Goal: Task Accomplishment & Management: Manage account settings

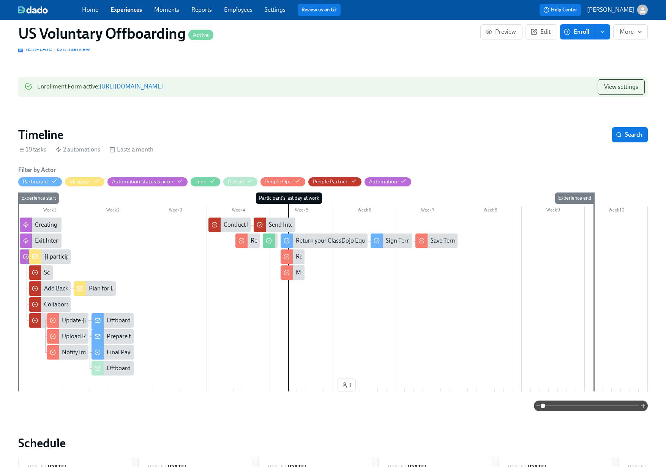
scroll to position [85, 0]
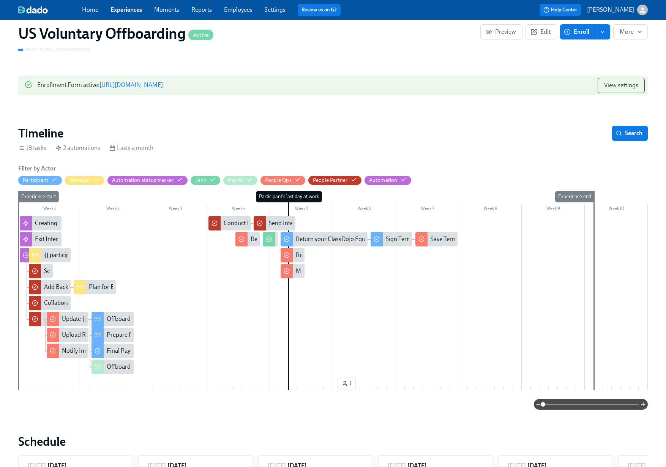
click at [582, 31] on span "Enroll" at bounding box center [577, 32] width 24 height 8
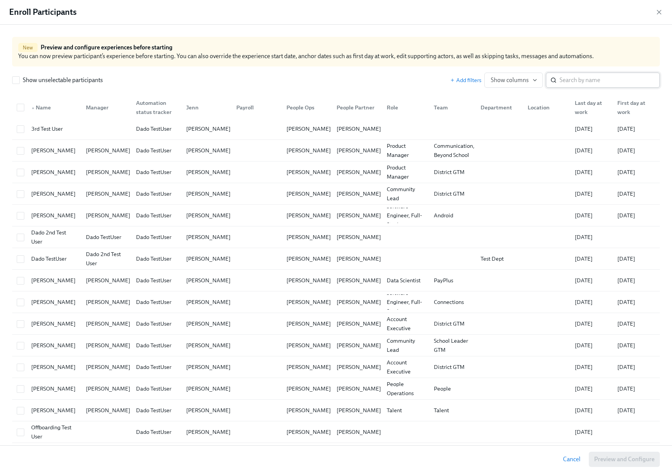
click at [600, 82] on input "search" at bounding box center [609, 80] width 100 height 15
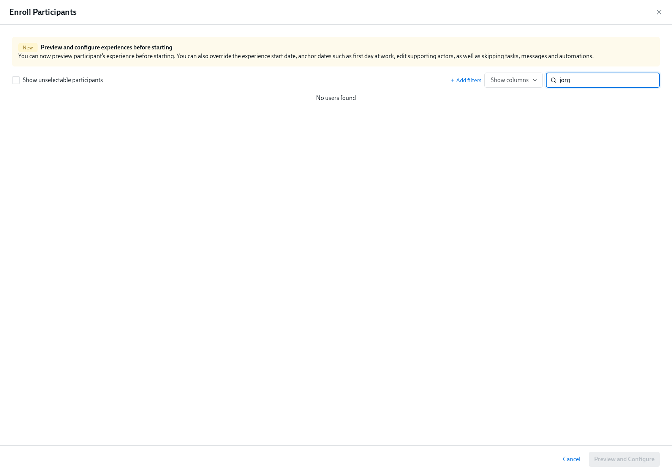
type input "jorge"
click at [646, 80] on input "jorge" at bounding box center [609, 80] width 100 height 15
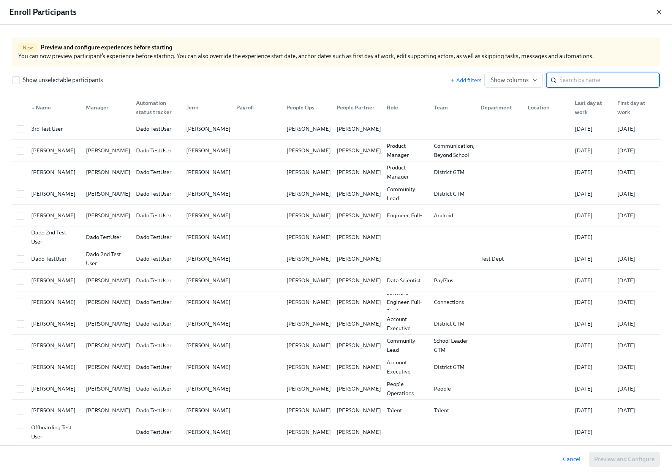
click at [660, 12] on icon "button" at bounding box center [659, 12] width 8 height 8
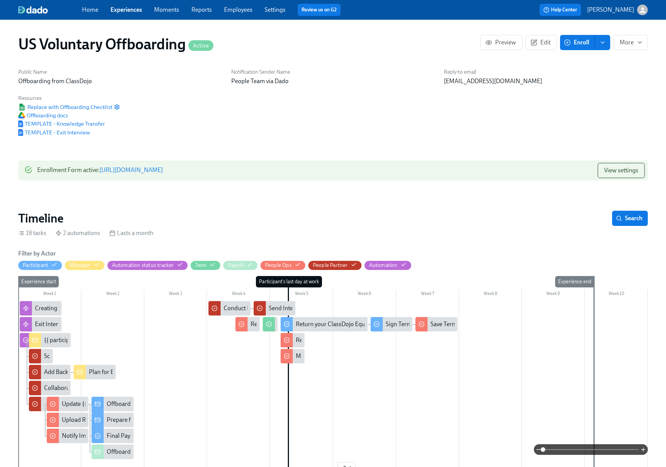
click at [163, 169] on link "https://my.dadohr.com/enrollmentForms/0HrlWzXKioZMHv1OpGTGDOd5aWDoV" at bounding box center [130, 169] width 63 height 7
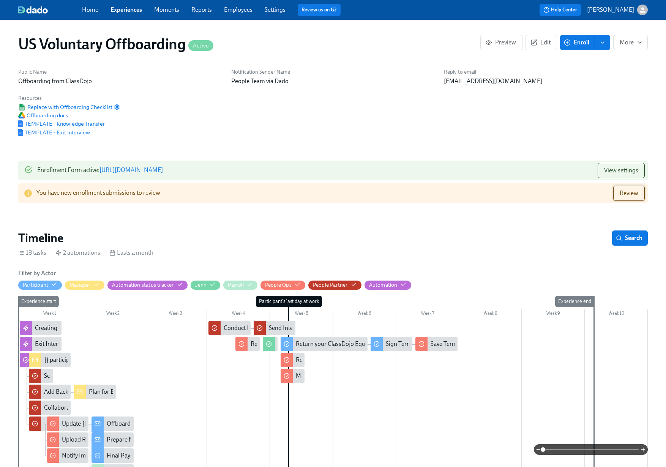
click at [631, 194] on span "Review" at bounding box center [629, 193] width 19 height 8
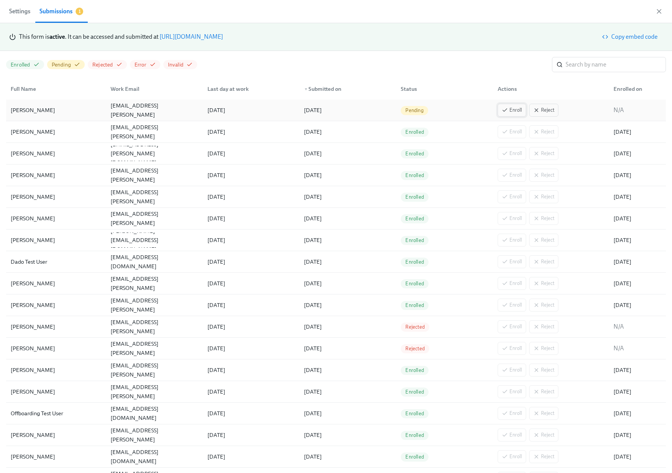
click at [507, 108] on span "Enroll" at bounding box center [512, 110] width 20 height 8
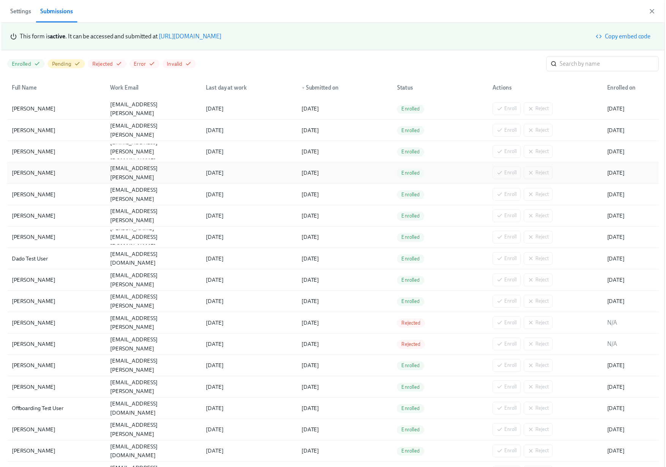
scroll to position [0, 684]
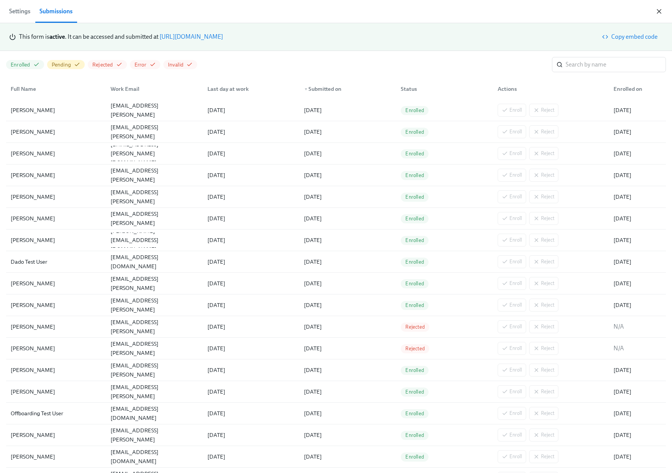
click at [658, 10] on icon "button" at bounding box center [659, 12] width 8 height 8
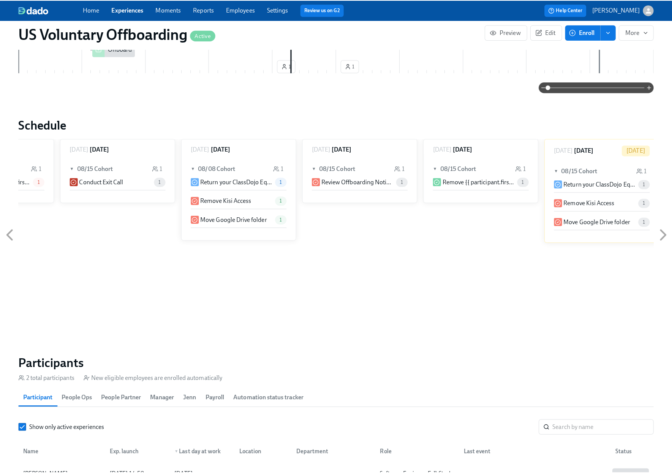
scroll to position [570, 0]
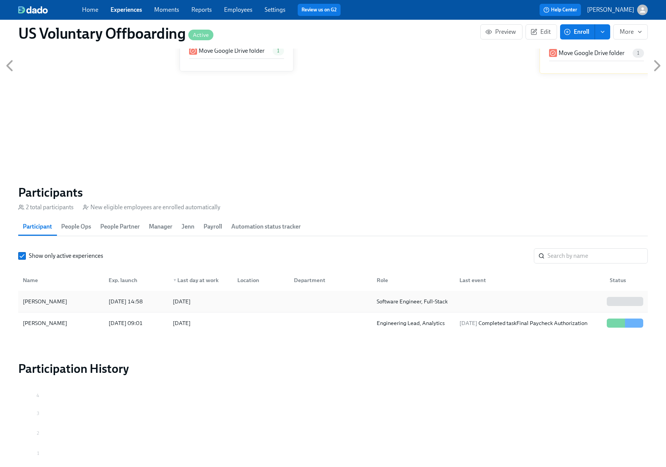
click at [167, 297] on div "2025/08/15" at bounding box center [199, 301] width 64 height 15
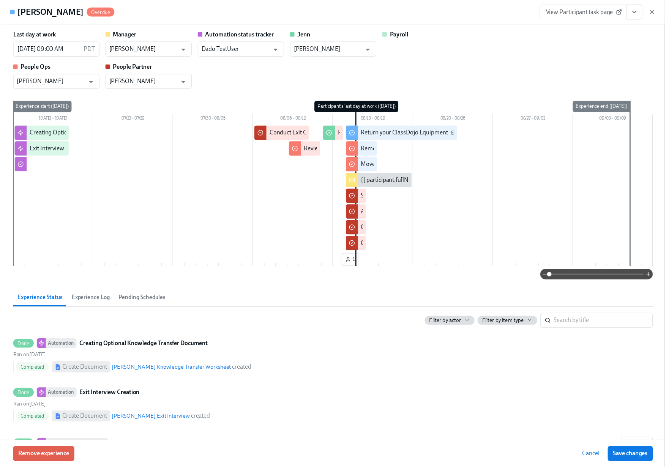
scroll to position [0, 684]
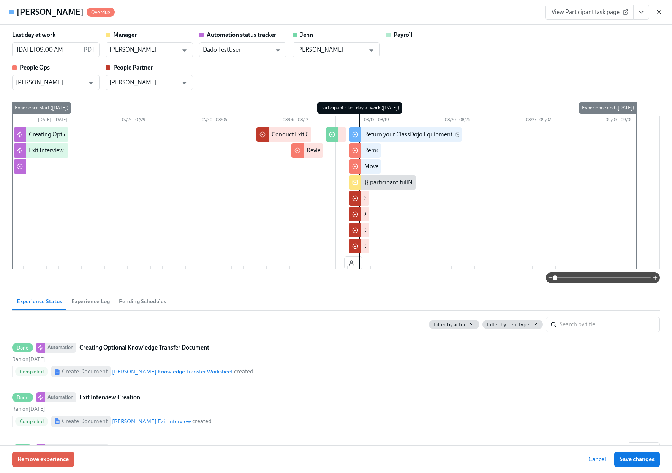
click at [660, 12] on icon "button" at bounding box center [659, 12] width 8 height 8
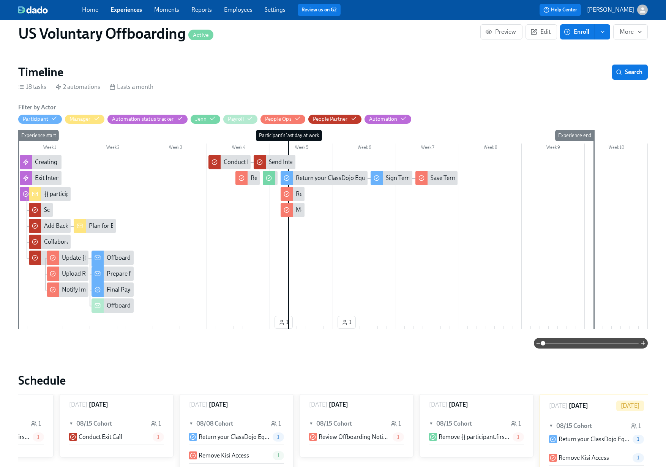
scroll to position [145, 0]
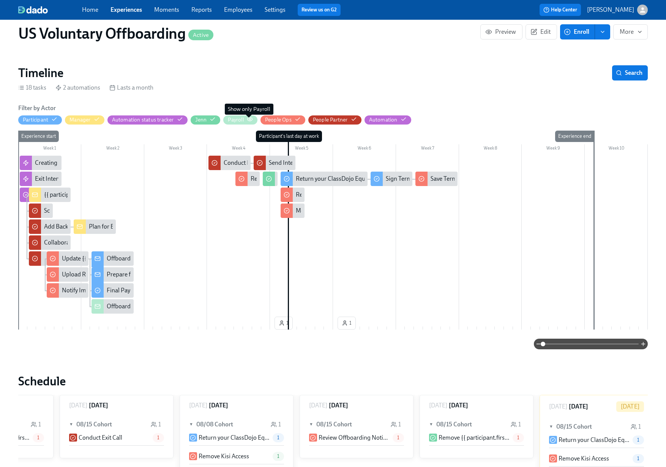
click at [249, 118] on icon "button" at bounding box center [250, 119] width 6 height 6
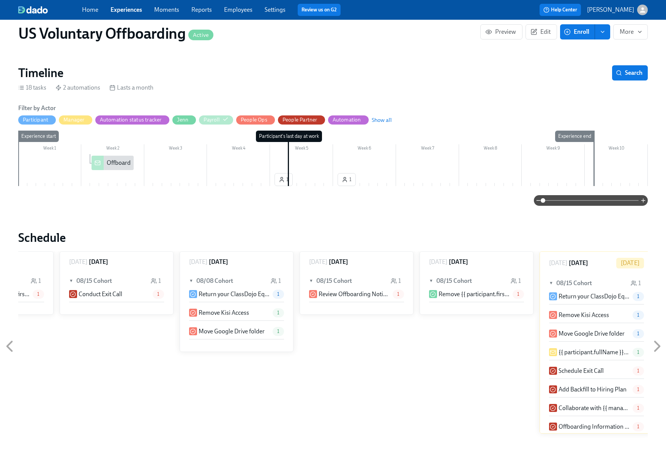
click at [115, 161] on div "Offboarding Notification" at bounding box center [139, 163] width 64 height 8
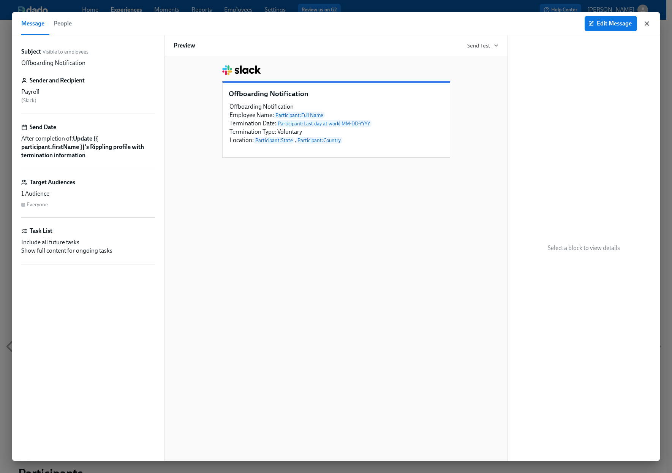
click at [647, 24] on icon "button" at bounding box center [647, 24] width 8 height 8
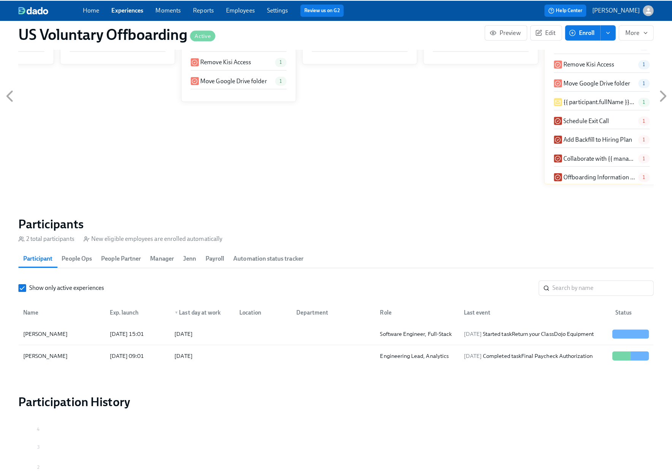
scroll to position [402, 0]
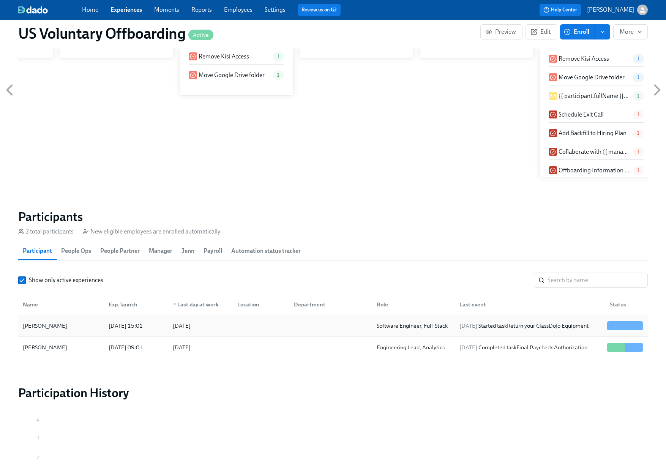
click at [321, 325] on div at bounding box center [329, 325] width 83 height 15
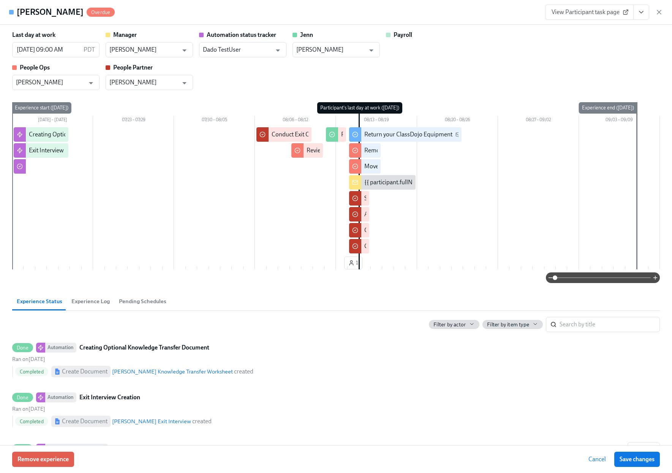
click at [644, 11] on icon "View task page" at bounding box center [641, 12] width 8 height 8
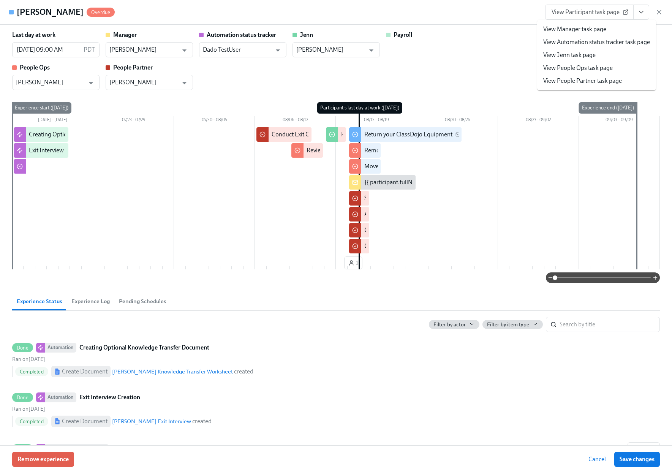
click at [579, 79] on link "View People Partner task page" at bounding box center [582, 81] width 79 height 8
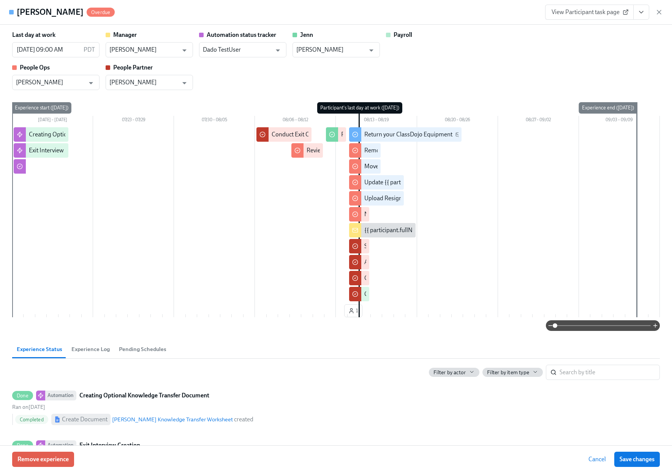
scroll to position [0, 684]
click at [641, 14] on icon "View task page" at bounding box center [641, 12] width 8 height 8
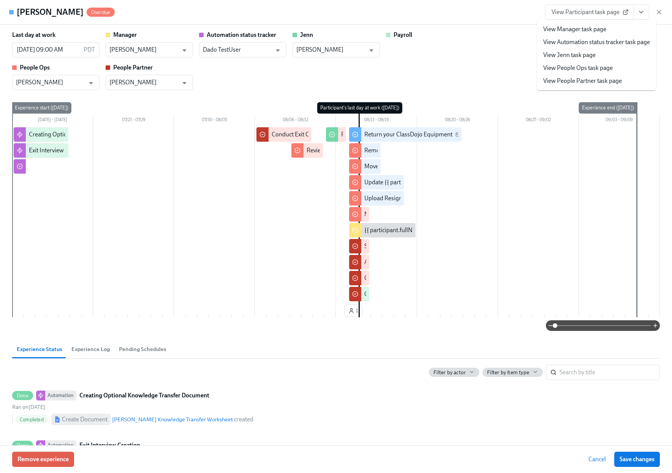
click at [591, 71] on link "View People Ops task page" at bounding box center [577, 68] width 69 height 8
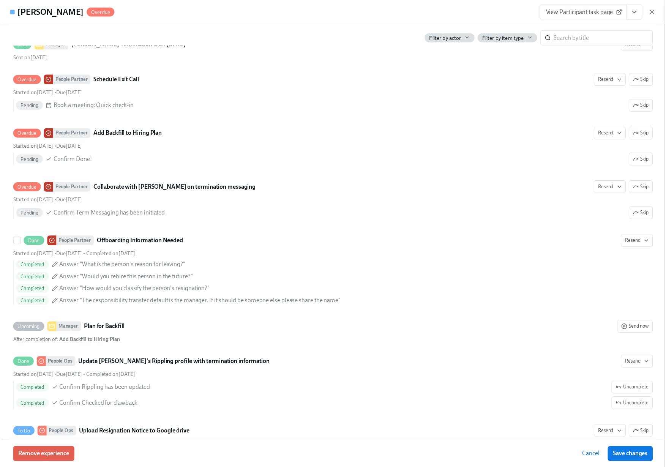
scroll to position [1034, 0]
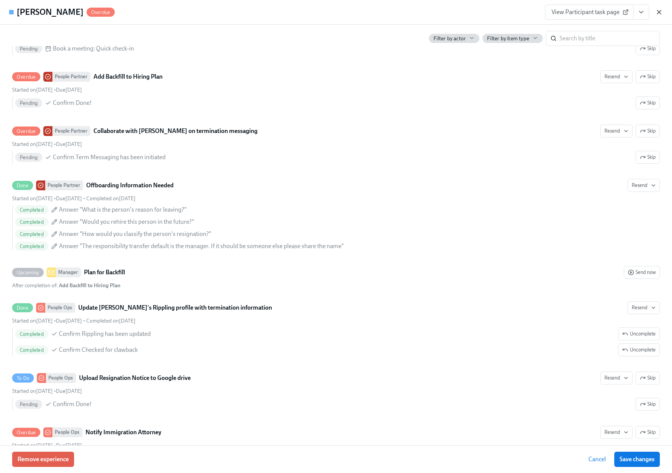
click at [660, 11] on icon "button" at bounding box center [659, 12] width 4 height 4
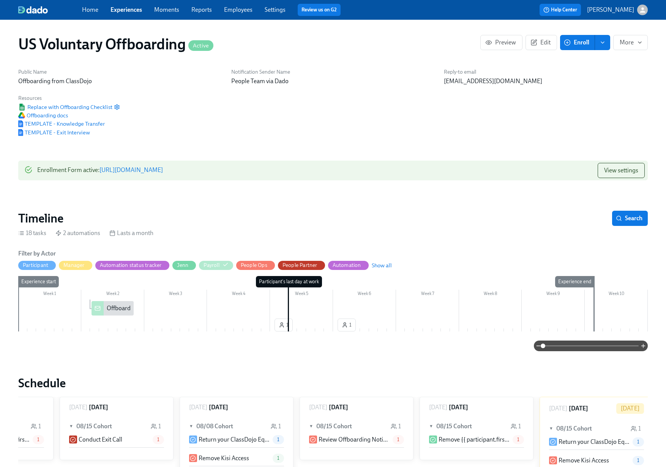
click at [127, 10] on link "Experiences" at bounding box center [126, 9] width 32 height 7
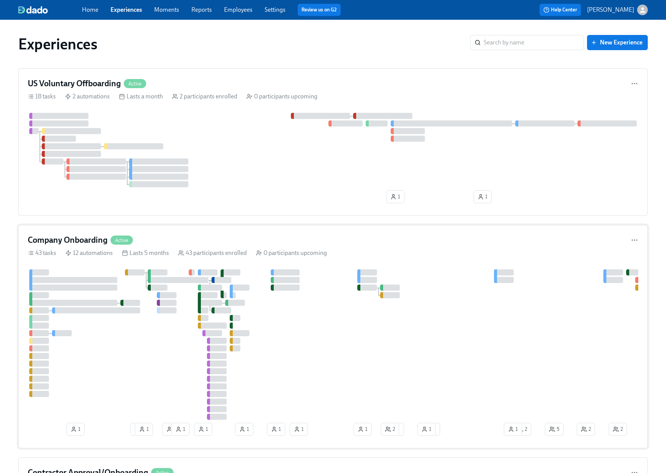
click at [225, 237] on div "Company Onboarding Active" at bounding box center [333, 239] width 611 height 11
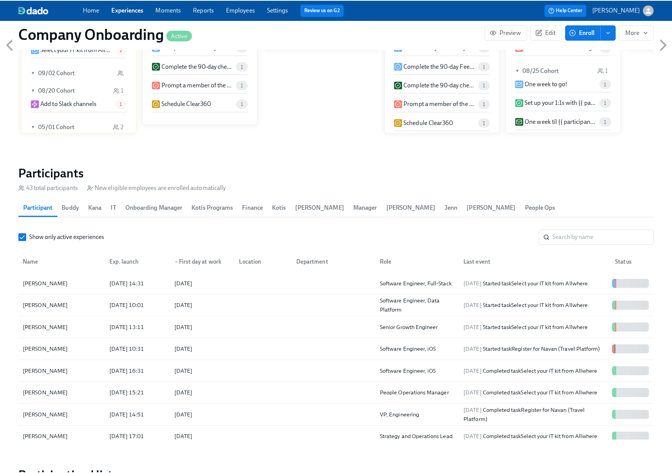
scroll to position [837, 0]
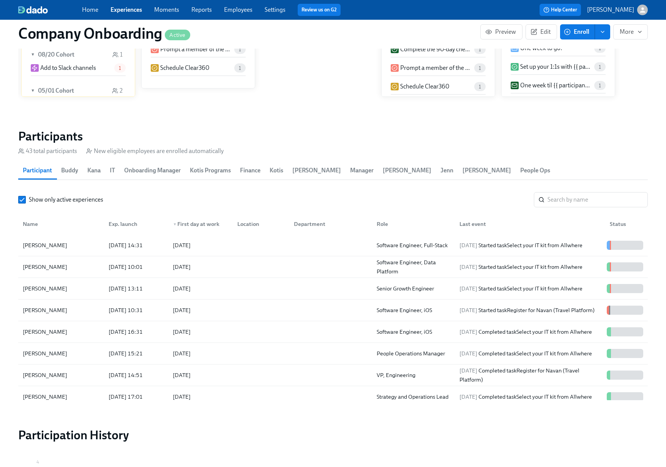
click at [568, 32] on icon "button" at bounding box center [567, 31] width 7 height 7
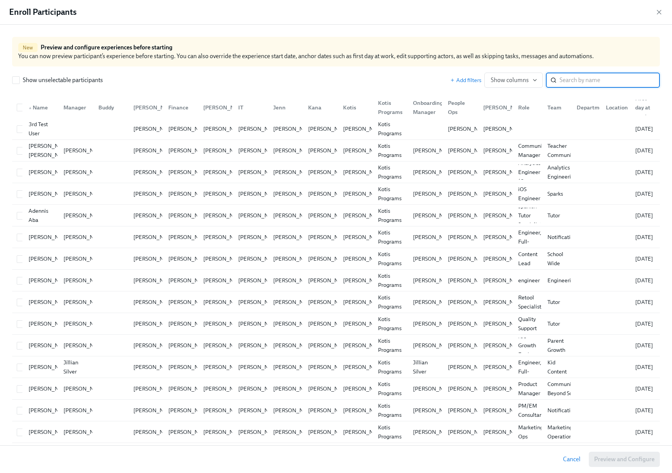
click at [594, 82] on input "search" at bounding box center [609, 80] width 100 height 15
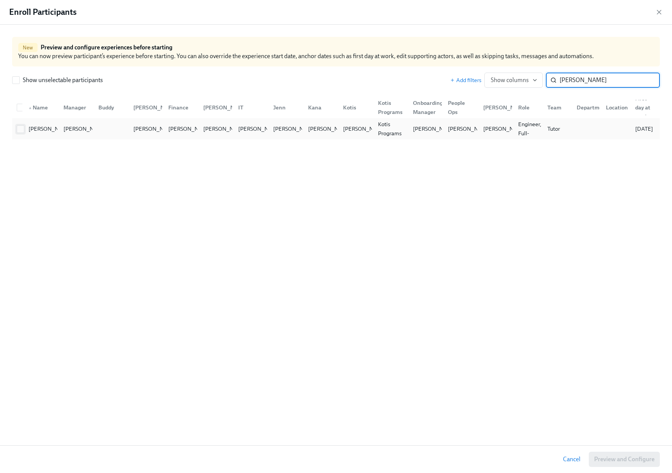
type input "nicola"
click at [19, 132] on input "checkbox" at bounding box center [20, 129] width 7 height 7
checkbox input "true"
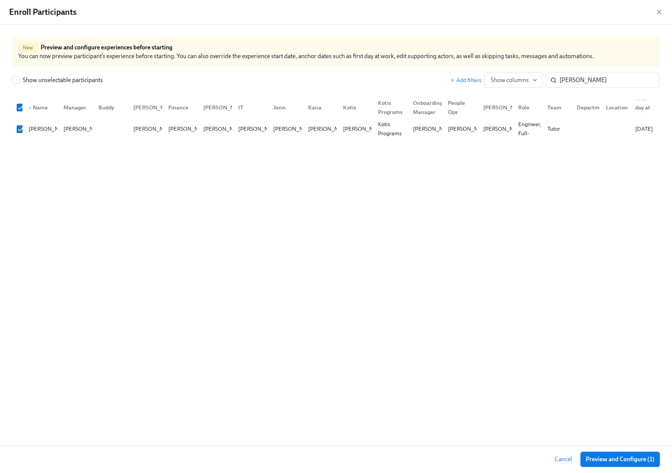
click at [630, 458] on span "Preview and Configure (1)" at bounding box center [619, 459] width 69 height 8
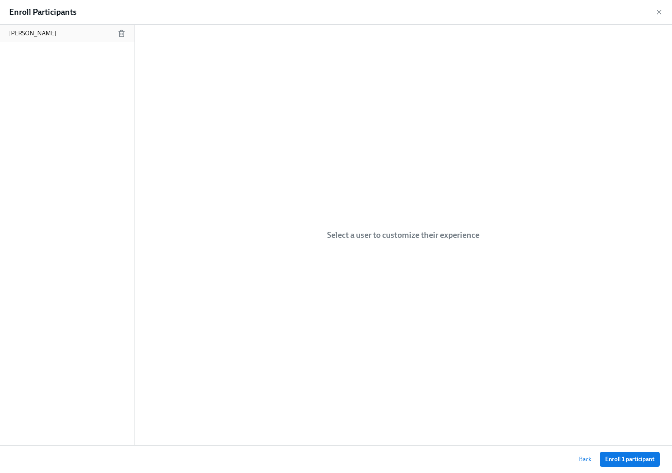
click at [24, 34] on p "Nicolas Gargano" at bounding box center [32, 33] width 47 height 8
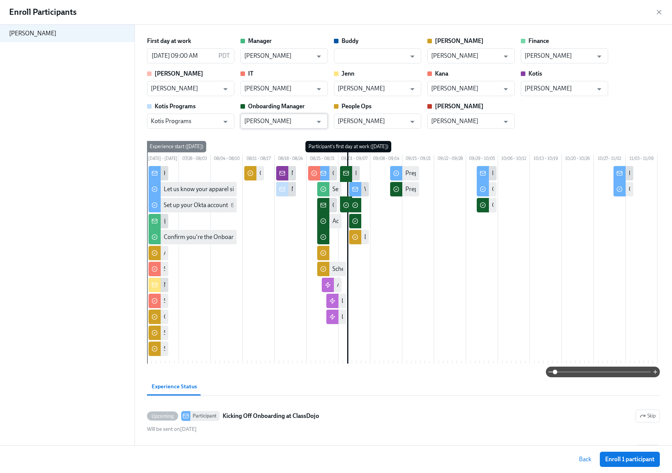
click at [269, 123] on input "[PERSON_NAME]" at bounding box center [278, 121] width 69 height 15
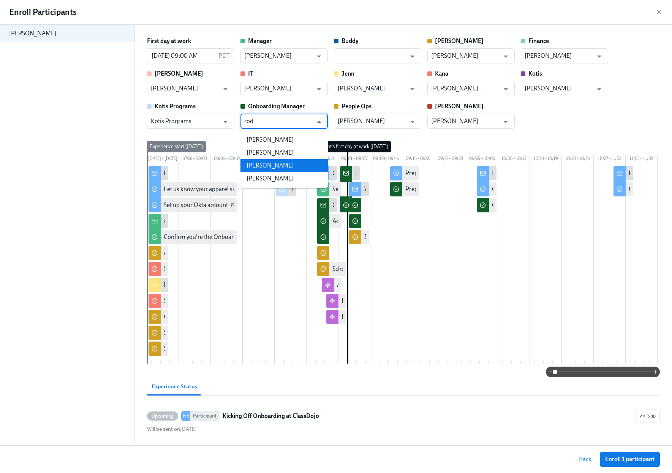
click at [272, 167] on li "Rod Uroz" at bounding box center [283, 165] width 87 height 13
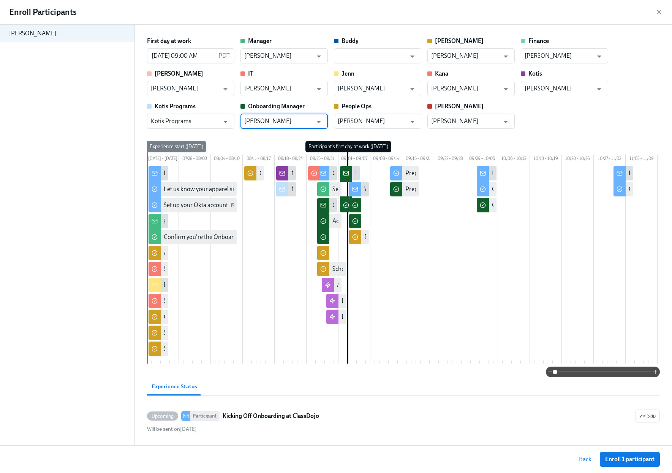
type input "Rod Uroz"
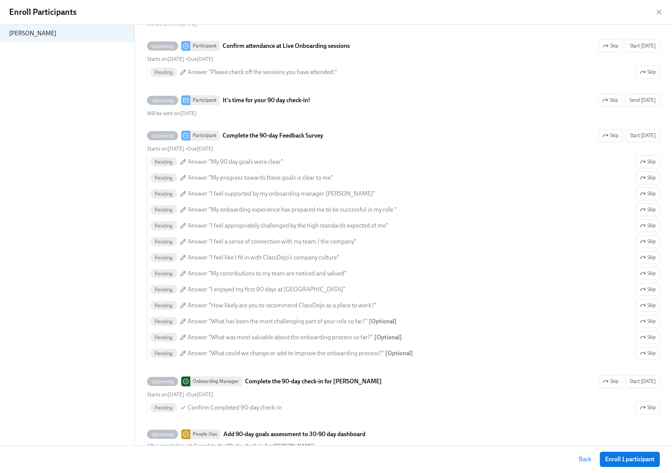
scroll to position [3381, 0]
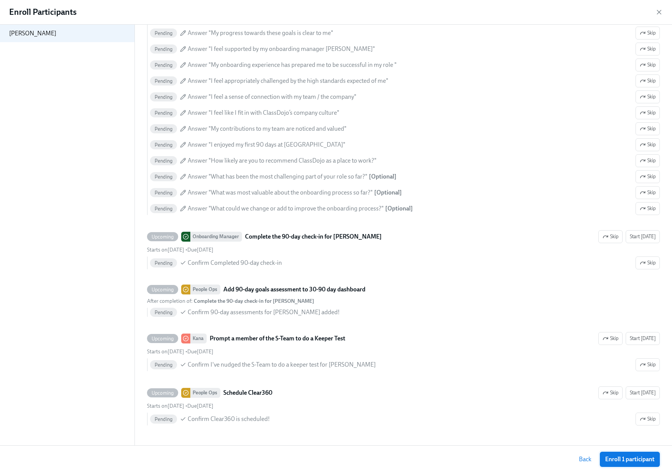
click at [609, 457] on span "Enroll 1 participant" at bounding box center [629, 459] width 49 height 8
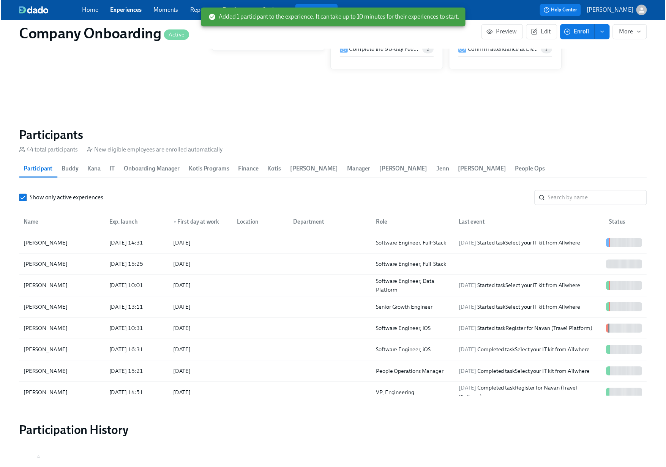
scroll to position [0, 23721]
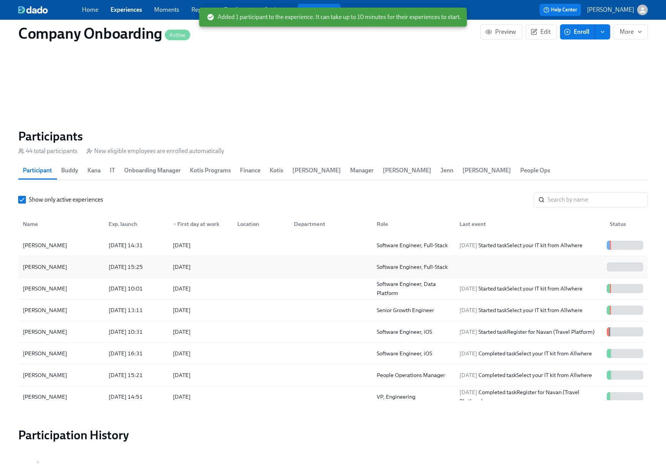
click at [230, 259] on div "[DATE]" at bounding box center [199, 266] width 64 height 15
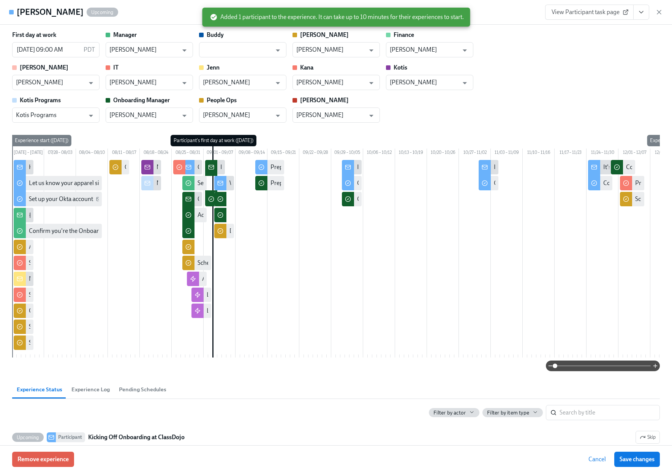
click at [657, 13] on icon "button" at bounding box center [659, 12] width 4 height 4
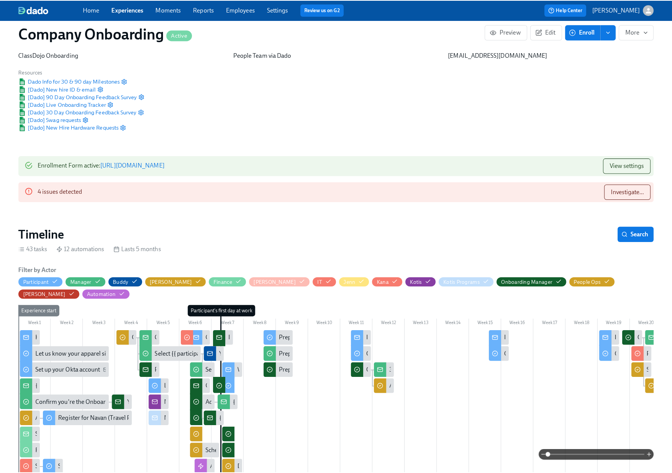
scroll to position [147, 0]
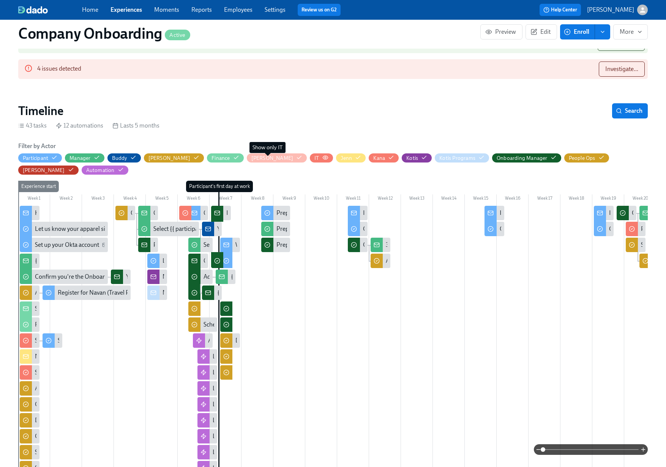
click at [322, 157] on icon "button" at bounding box center [325, 158] width 6 height 6
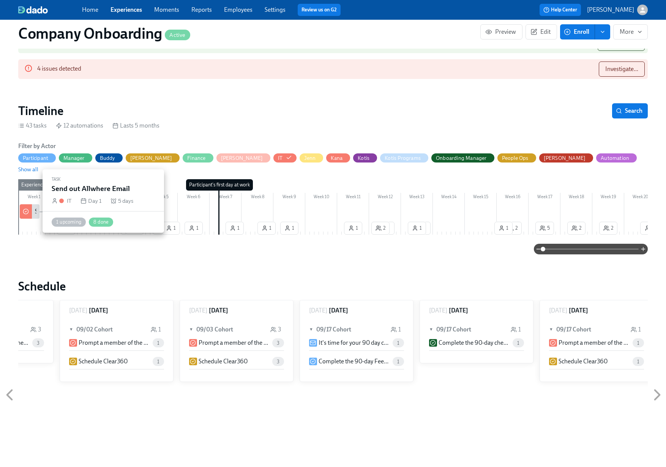
click at [35, 207] on div "Send out Allwhere Email" at bounding box center [66, 211] width 63 height 8
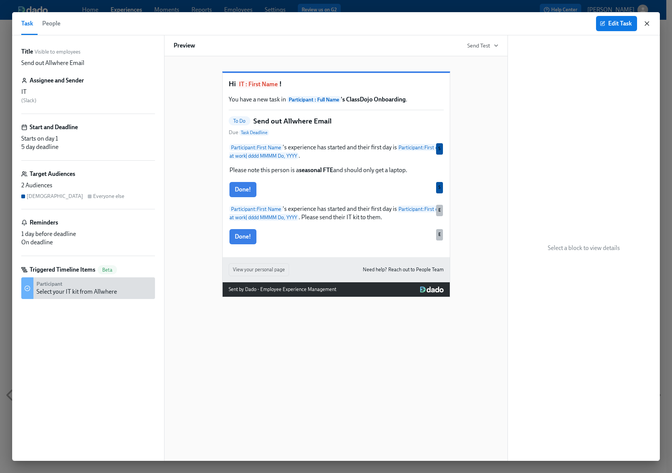
click at [647, 24] on icon "button" at bounding box center [647, 24] width 4 height 4
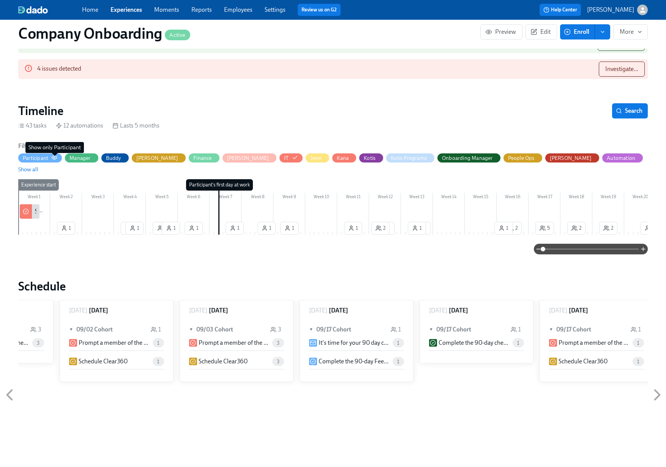
click at [53, 156] on icon "button" at bounding box center [54, 158] width 6 height 6
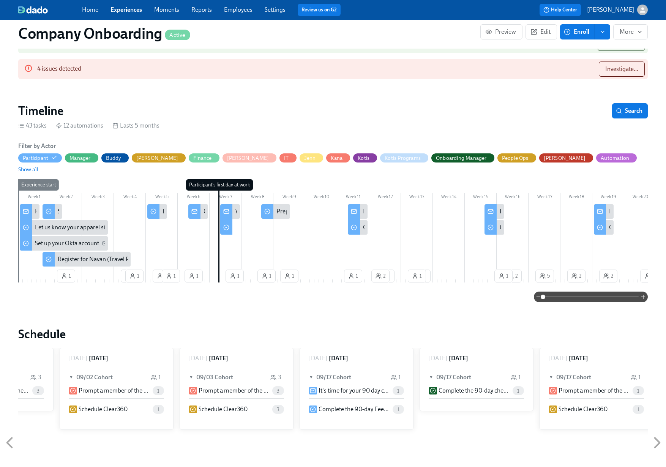
click at [202, 204] on div "One week to go!" at bounding box center [198, 211] width 20 height 14
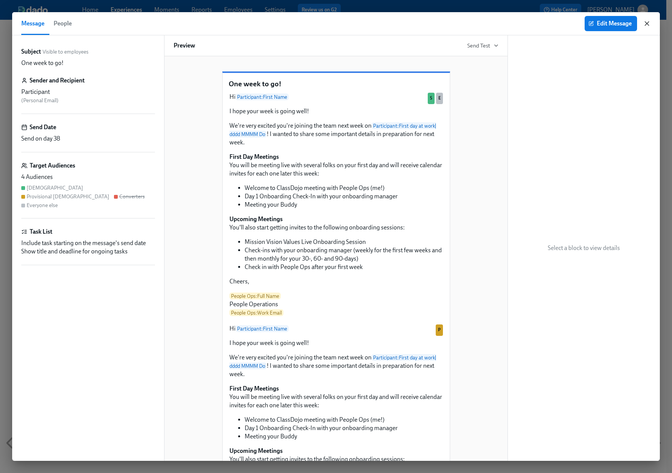
click at [647, 24] on icon "button" at bounding box center [647, 24] width 4 height 4
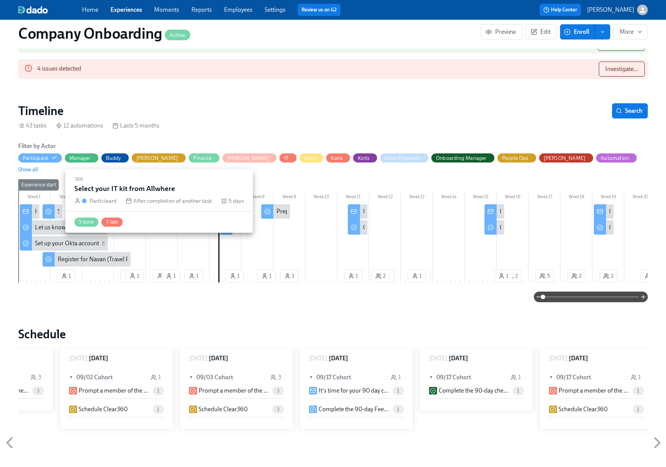
click at [56, 204] on div "Select your IT kit from Allwhere" at bounding box center [53, 211] width 20 height 14
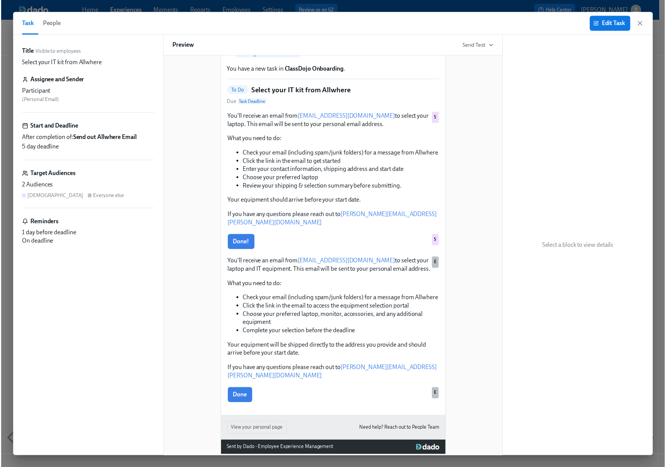
scroll to position [60, 0]
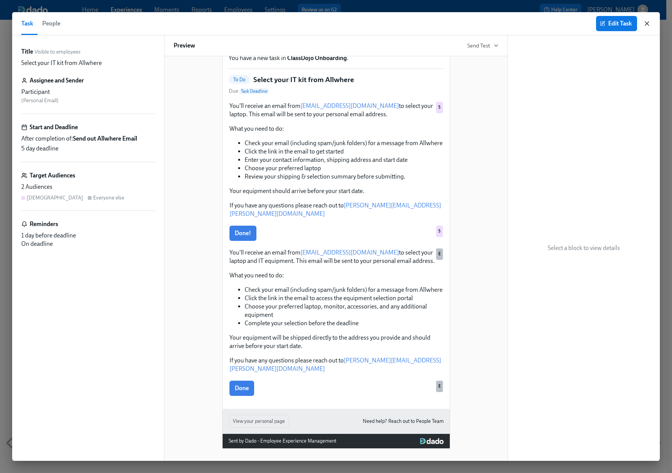
click at [649, 21] on icon "button" at bounding box center [647, 24] width 8 height 8
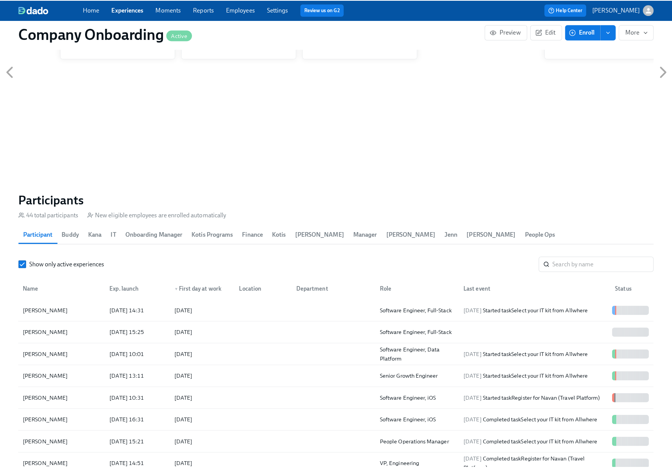
scroll to position [606, 0]
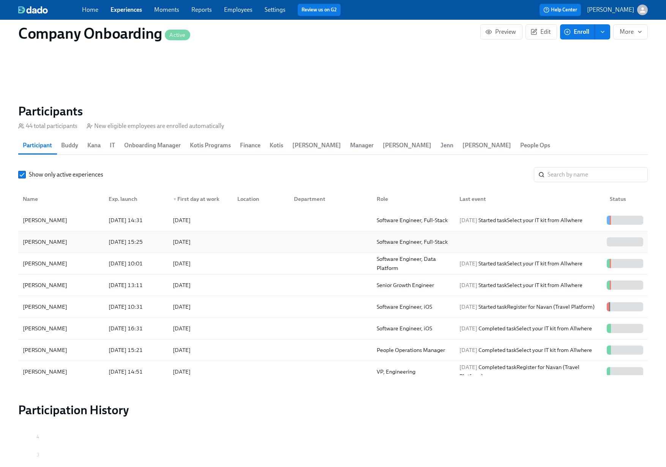
click at [266, 234] on div at bounding box center [259, 241] width 57 height 15
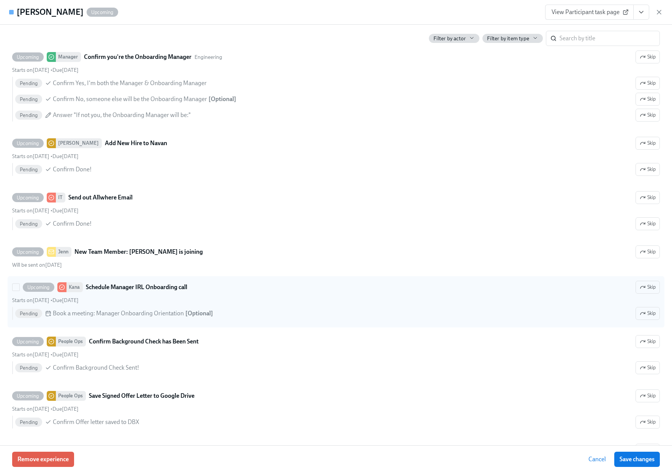
scroll to position [559, 0]
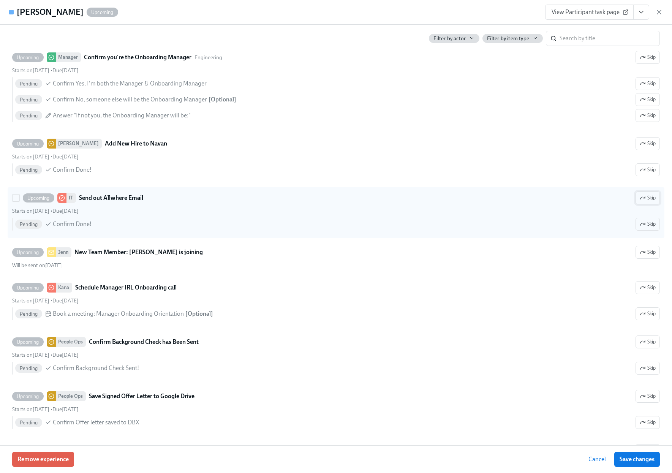
click at [639, 201] on icon "button" at bounding box center [642, 198] width 6 height 6
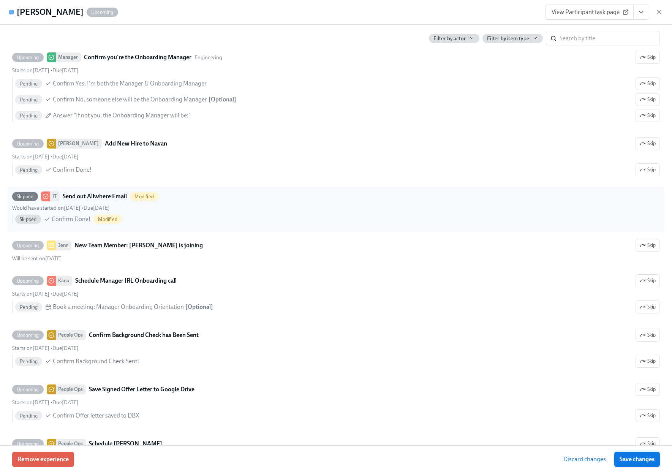
click at [636, 459] on span "Save changes" at bounding box center [636, 459] width 35 height 8
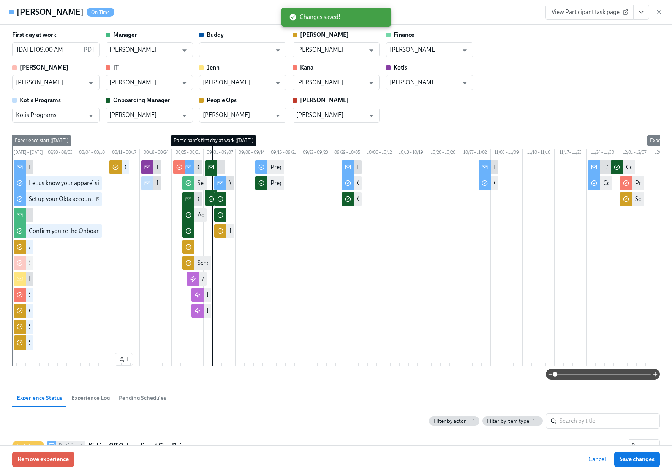
scroll to position [0, 23721]
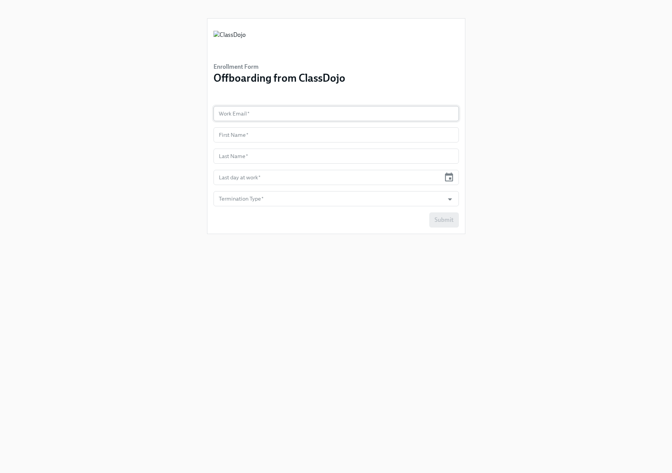
click at [278, 115] on input "text" at bounding box center [335, 113] width 245 height 15
click at [248, 137] on input "text" at bounding box center [335, 134] width 245 height 15
paste input "Jorge Salazar"
drag, startPoint x: 271, startPoint y: 137, endPoint x: 234, endPoint y: 137, distance: 37.2
click at [234, 137] on input "Jorge Salazar" at bounding box center [335, 134] width 245 height 15
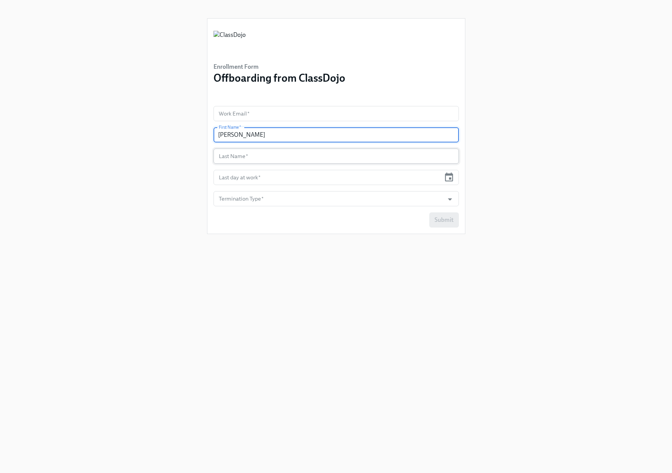
type input "Jorge"
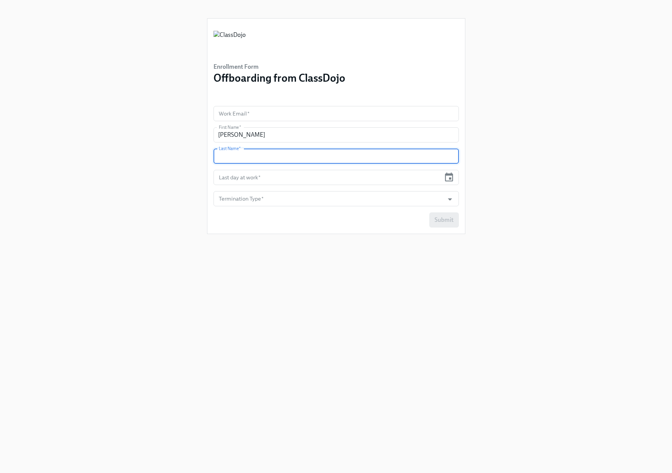
click at [238, 154] on input "text" at bounding box center [335, 155] width 245 height 15
paste input "Salazar"
type input "Salazar"
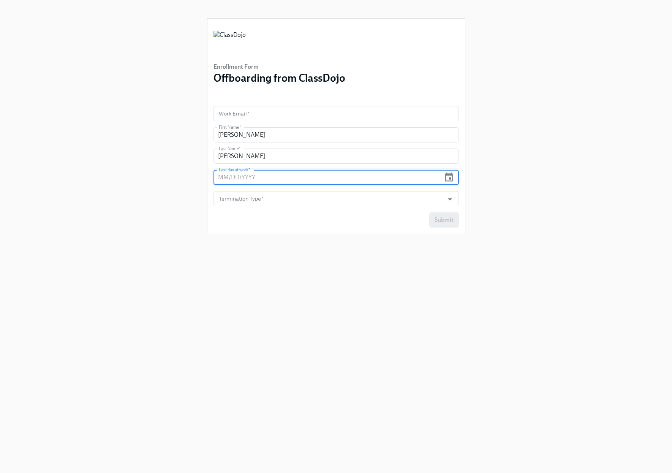
click at [246, 180] on input "text" at bounding box center [326, 177] width 227 height 15
click at [247, 179] on input "text" at bounding box center [326, 177] width 227 height 15
click at [453, 175] on icon "button" at bounding box center [448, 177] width 10 height 10
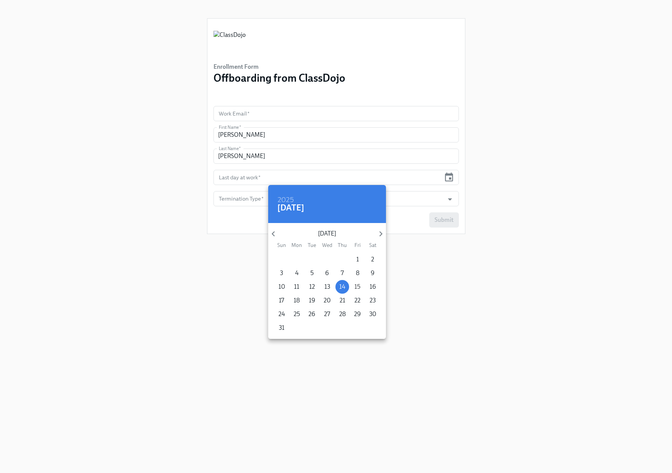
click at [359, 286] on p "15" at bounding box center [357, 286] width 6 height 8
type input "08/15/2025"
click at [256, 200] on div at bounding box center [336, 236] width 672 height 473
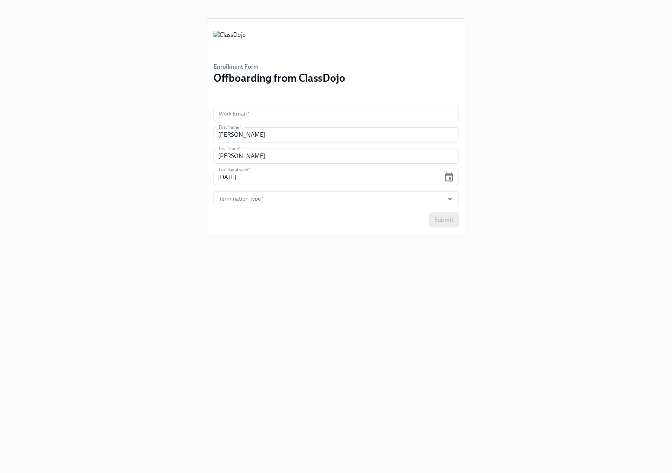
click at [244, 196] on div "2025 Fri, Aug 15 August 2025 Sun Mon Tue Wed Thu Fri Sat 27 28 29 30 31 1 2 3 4…" at bounding box center [336, 236] width 672 height 473
click at [259, 199] on input "Termination Type   *" at bounding box center [328, 198] width 223 height 15
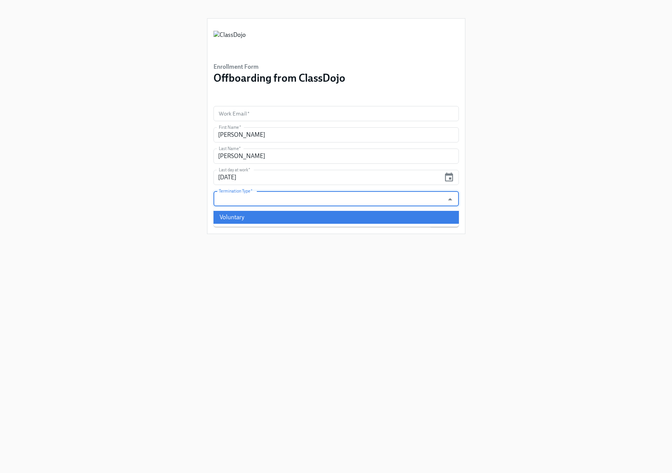
click at [251, 215] on li "Voluntary" at bounding box center [335, 217] width 245 height 13
type input "Voluntary"
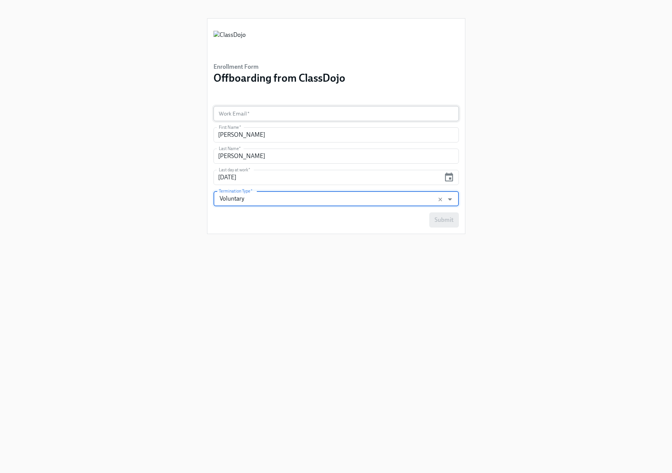
click at [233, 117] on input "text" at bounding box center [335, 113] width 245 height 15
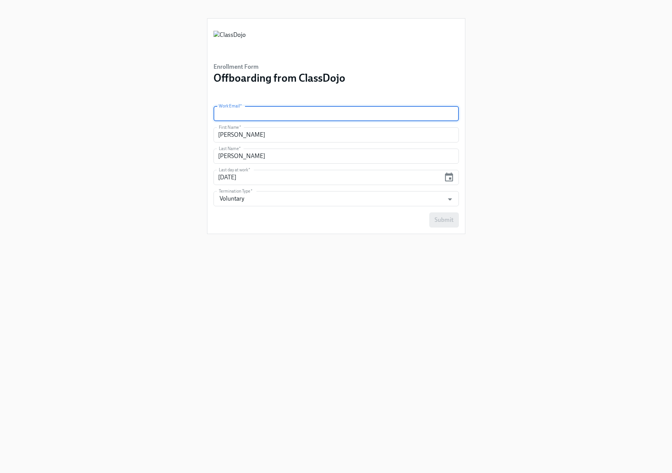
paste input "jorge.salazar@classdojo.com"
type input "jorge.salazar@classdojo.com"
click at [443, 224] on button "Submit" at bounding box center [444, 219] width 30 height 15
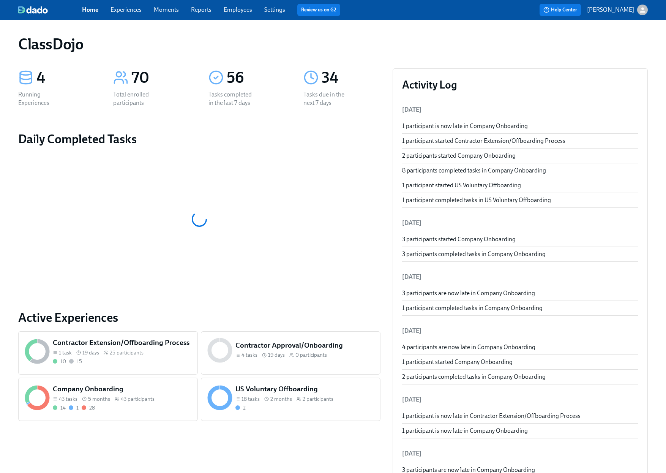
click at [240, 11] on link "Employees" at bounding box center [238, 9] width 28 height 7
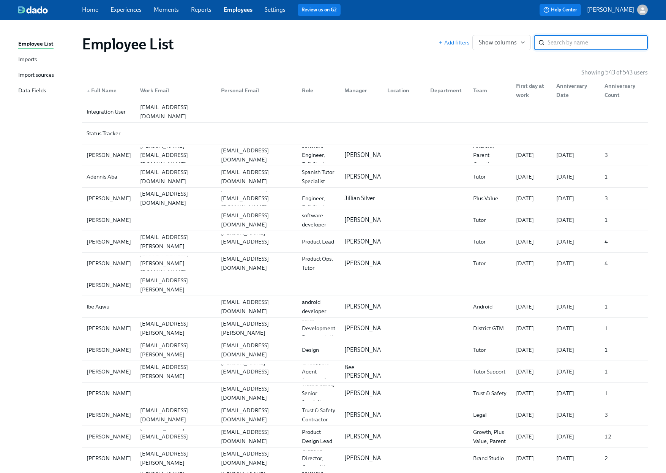
click at [25, 57] on div "Imports" at bounding box center [27, 59] width 19 height 9
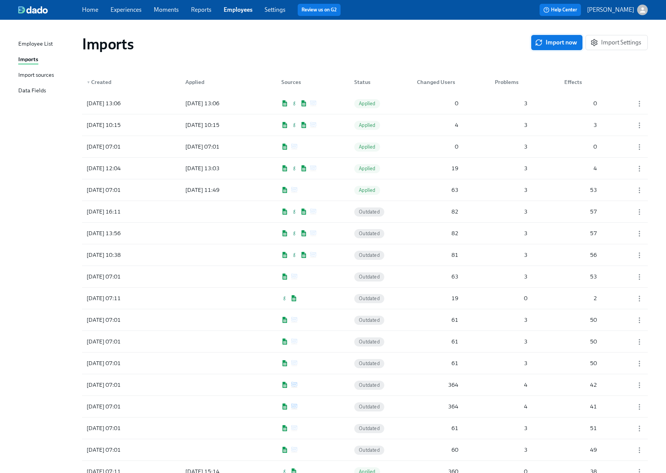
click at [563, 44] on span "Import now" at bounding box center [556, 43] width 41 height 8
click at [242, 101] on div at bounding box center [213, 103] width 68 height 15
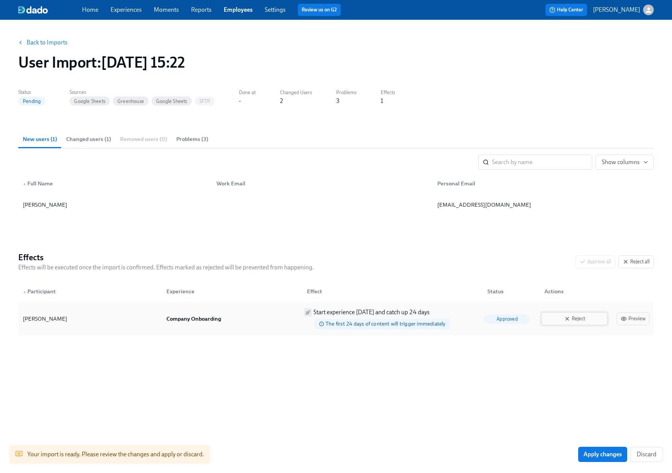
click at [576, 320] on span "Reject" at bounding box center [574, 319] width 58 height 8
click at [584, 454] on span "Apply changes" at bounding box center [602, 454] width 38 height 8
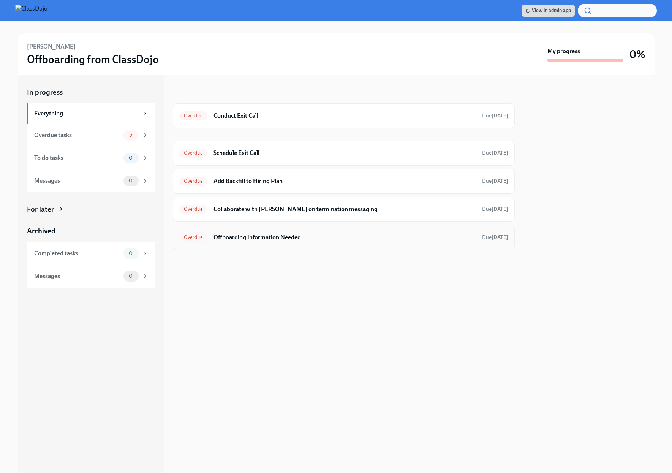
click at [271, 240] on h6 "Offboarding Information Needed" at bounding box center [344, 237] width 262 height 8
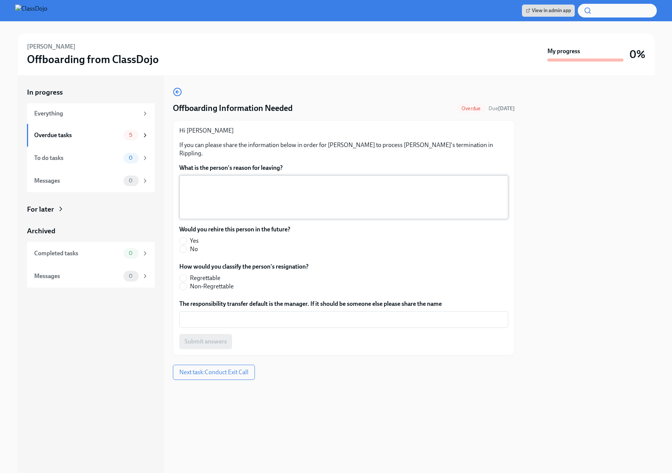
click at [214, 189] on textarea "What is the person's reason for leaving?" at bounding box center [344, 197] width 320 height 36
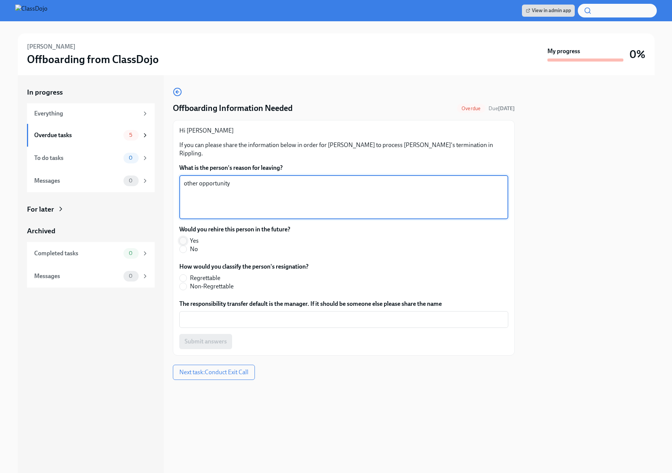
type textarea "other opportunity"
click at [182, 237] on input "Yes" at bounding box center [183, 240] width 7 height 7
radio input "true"
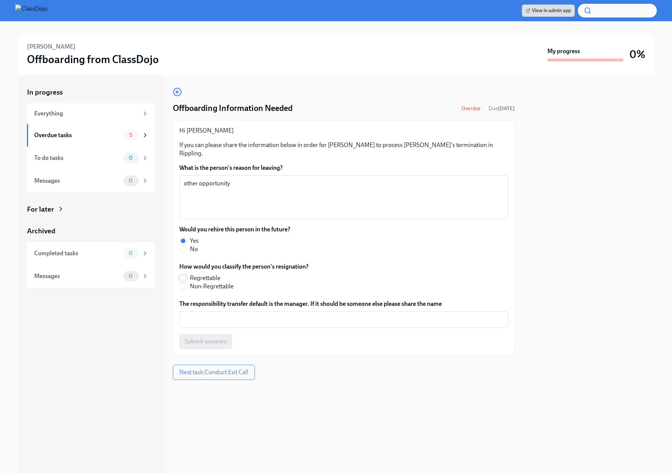
click at [183, 275] on input "Regrettable" at bounding box center [183, 278] width 7 height 7
radio input "true"
click at [232, 315] on textarea "The responsibility transfer default is the manager. If it should be someone els…" at bounding box center [344, 319] width 320 height 9
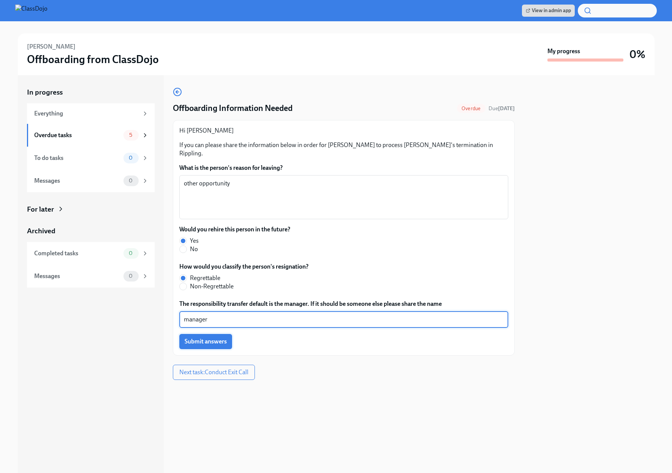
type textarea "manager"
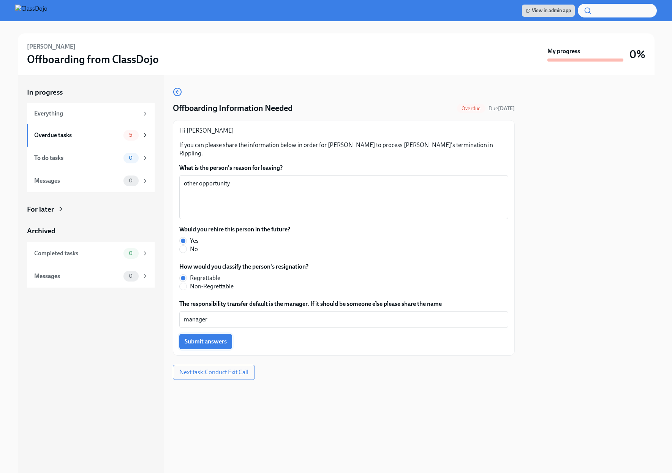
click at [216, 338] on span "Submit answers" at bounding box center [206, 342] width 42 height 8
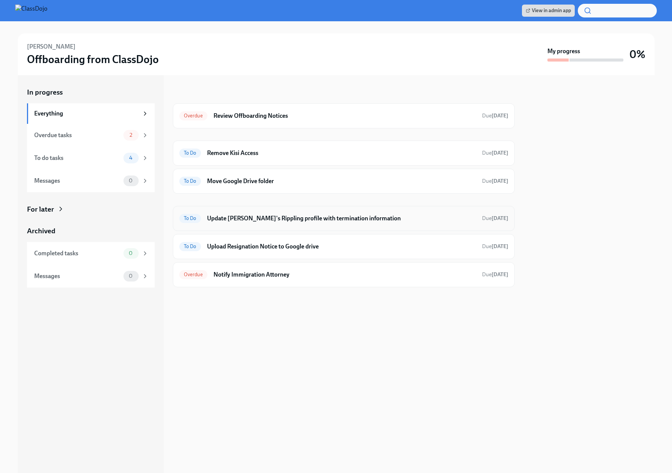
click at [277, 215] on h6 "Update [PERSON_NAME]'s Rippling profile with termination information" at bounding box center [341, 218] width 269 height 8
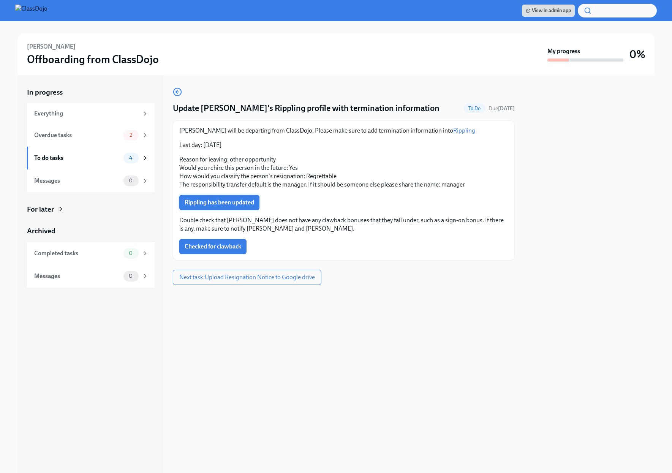
click at [243, 204] on span "Rippling has been updated" at bounding box center [219, 203] width 69 height 8
click at [224, 245] on span "Checked for clawback" at bounding box center [213, 247] width 57 height 8
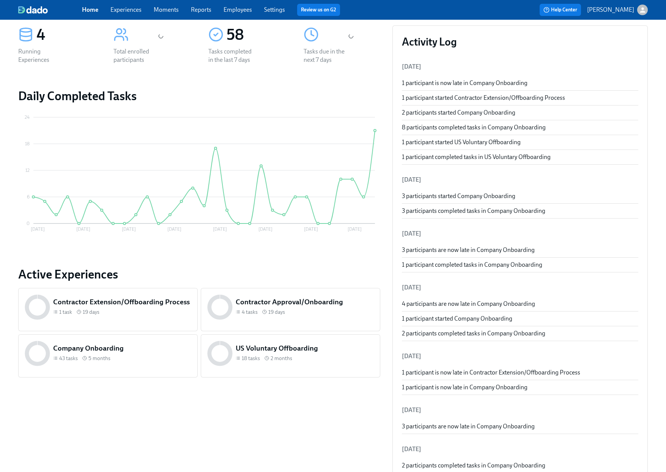
scroll to position [66, 0]
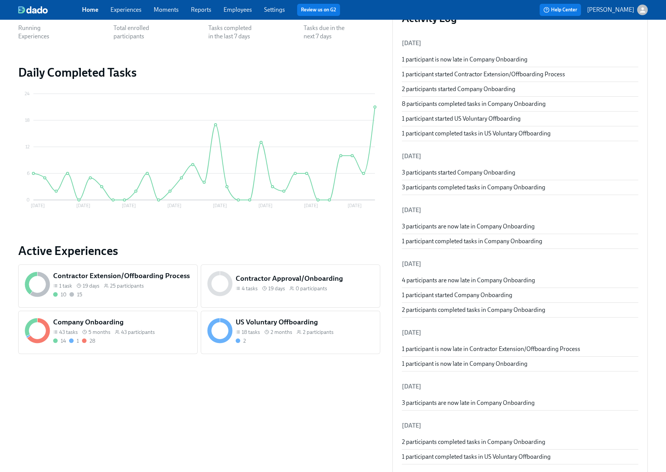
click at [113, 338] on div "14 1 28" at bounding box center [122, 341] width 139 height 7
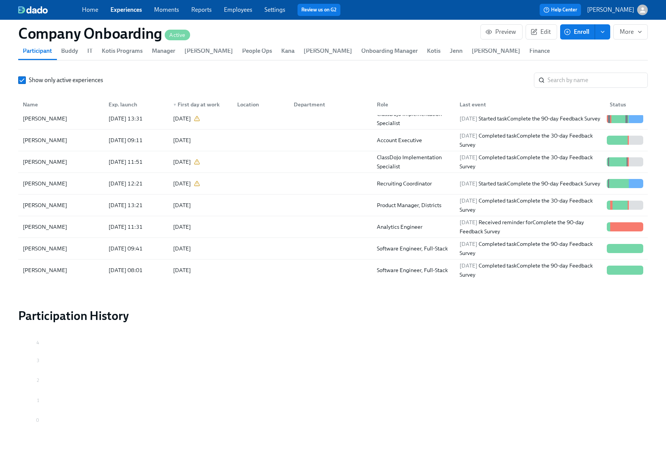
scroll to position [283, 0]
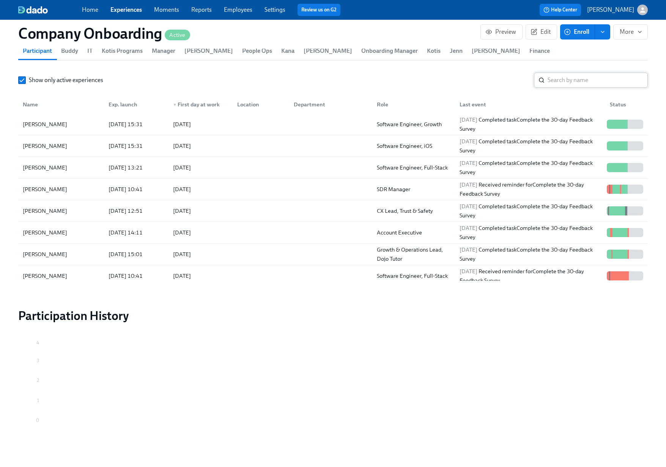
click at [566, 73] on input "search" at bounding box center [598, 80] width 100 height 15
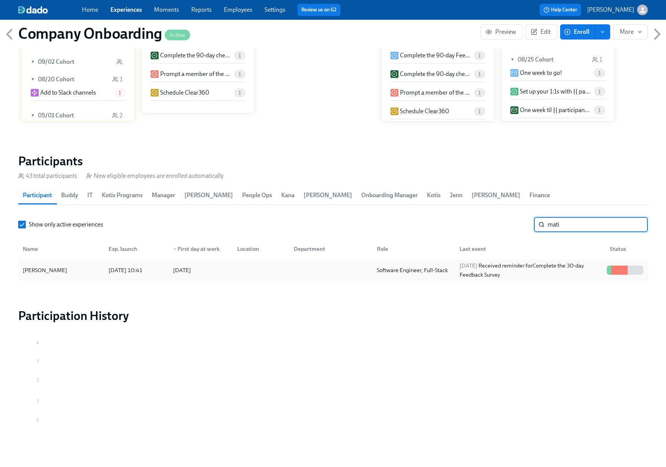
type input "mati"
click at [69, 263] on div "[PERSON_NAME]" at bounding box center [61, 269] width 83 height 15
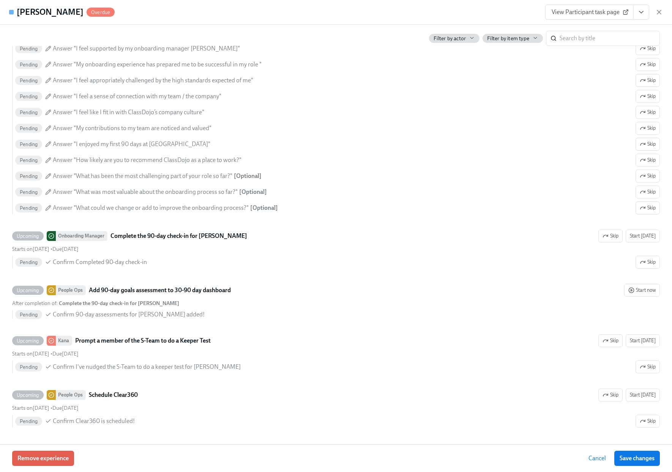
scroll to position [0, 23720]
